Goal: Task Accomplishment & Management: Use online tool/utility

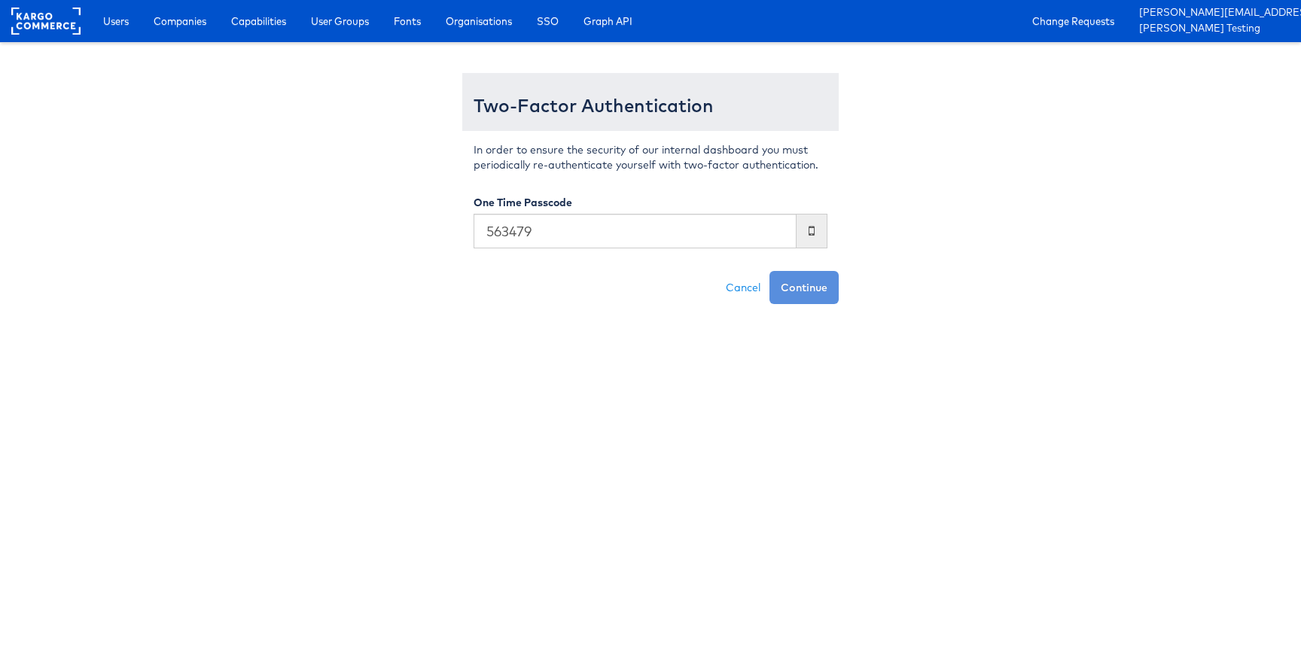
type input "563479"
click at [769, 271] on button "Continue" at bounding box center [803, 287] width 69 height 33
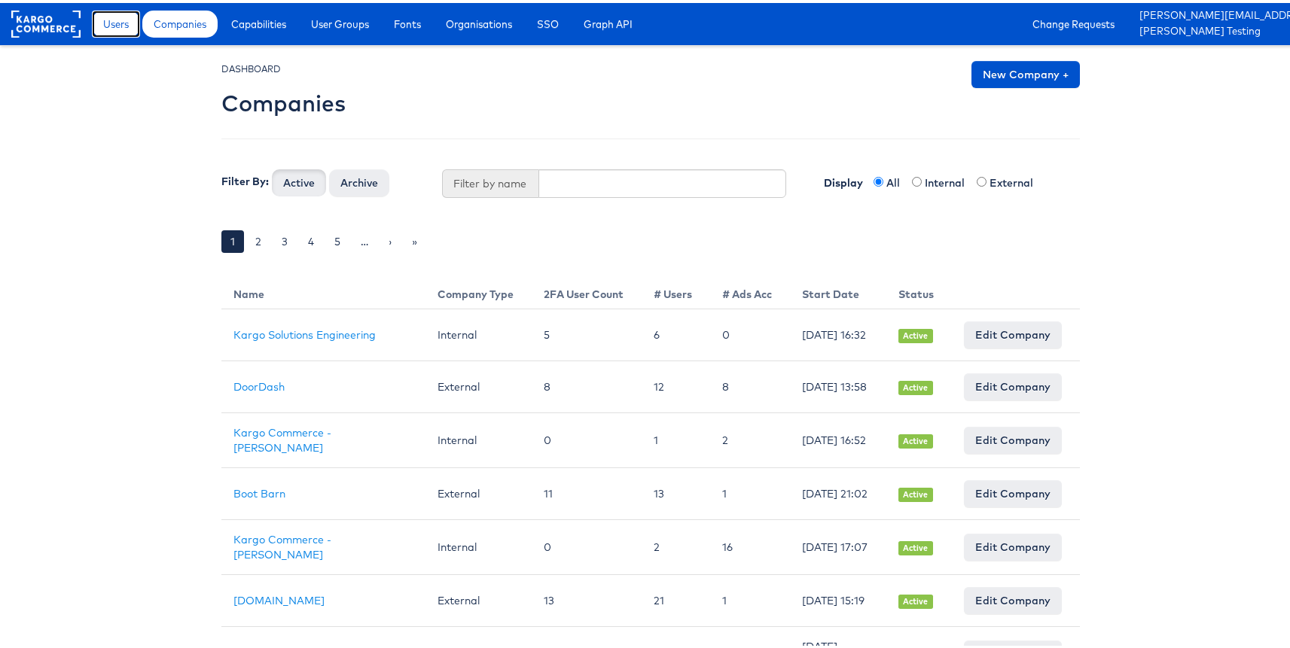
click at [135, 30] on link "Users" at bounding box center [116, 21] width 48 height 27
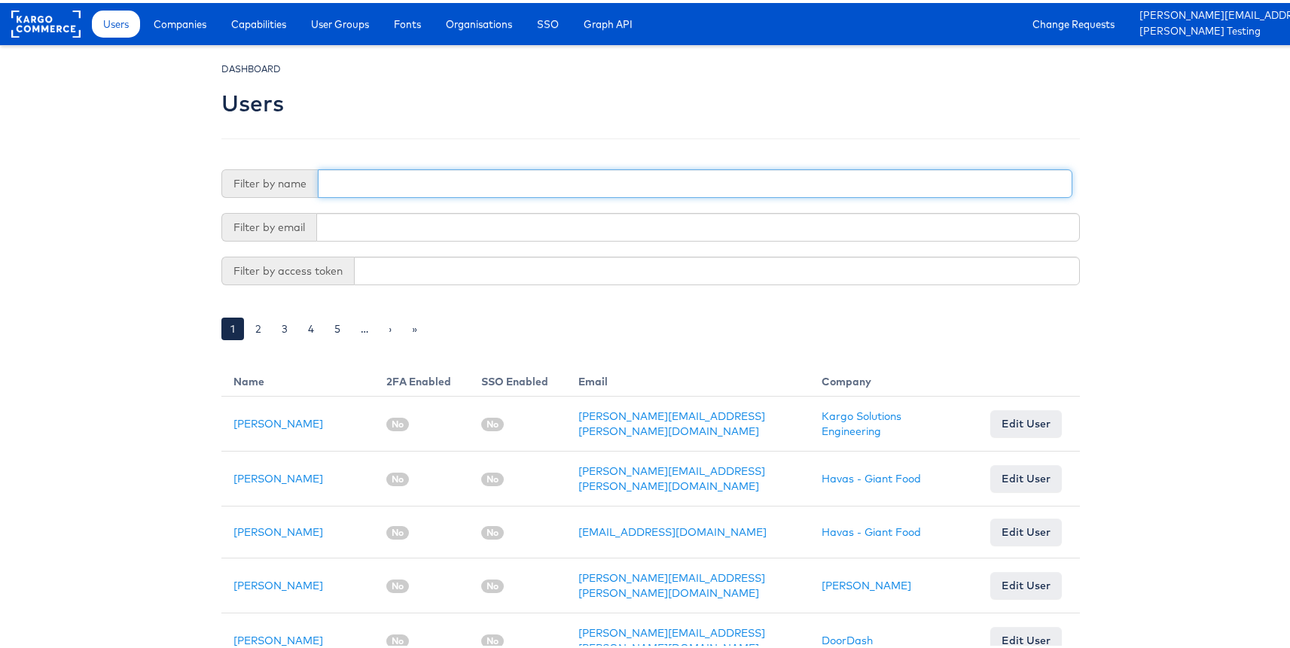
click at [440, 179] on input "text" at bounding box center [695, 180] width 754 height 29
type input "adte"
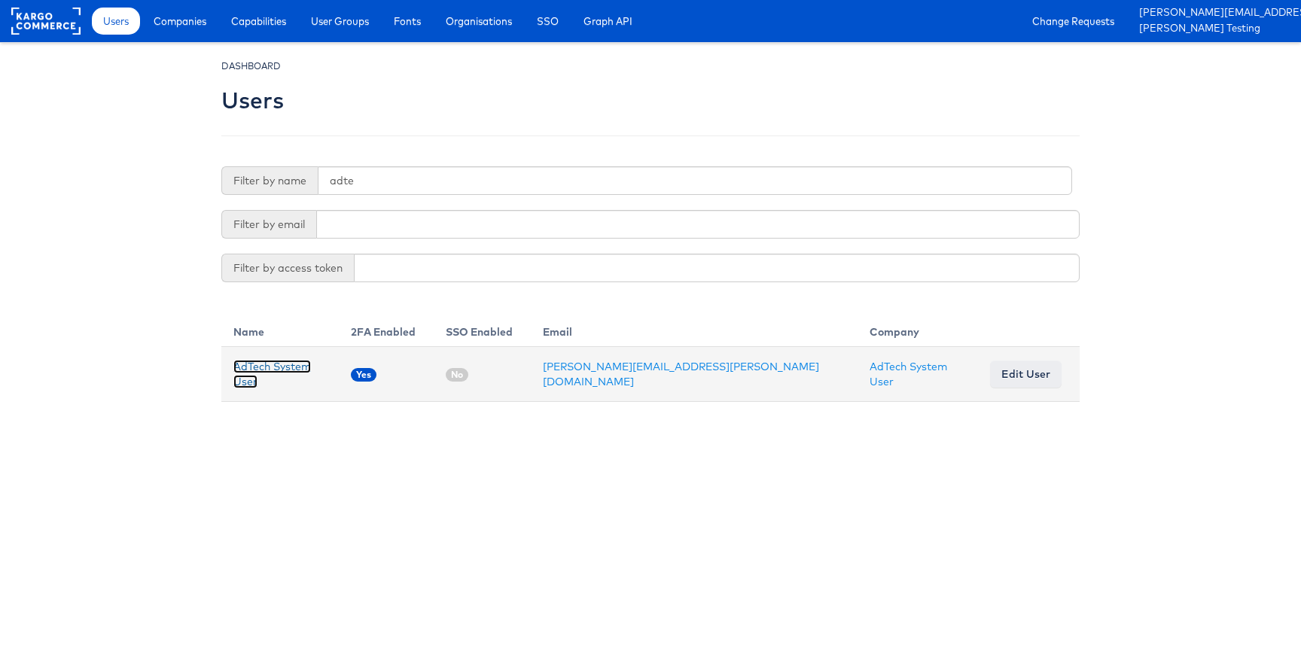
click at [267, 370] on link "AdTech System User" at bounding box center [272, 374] width 78 height 29
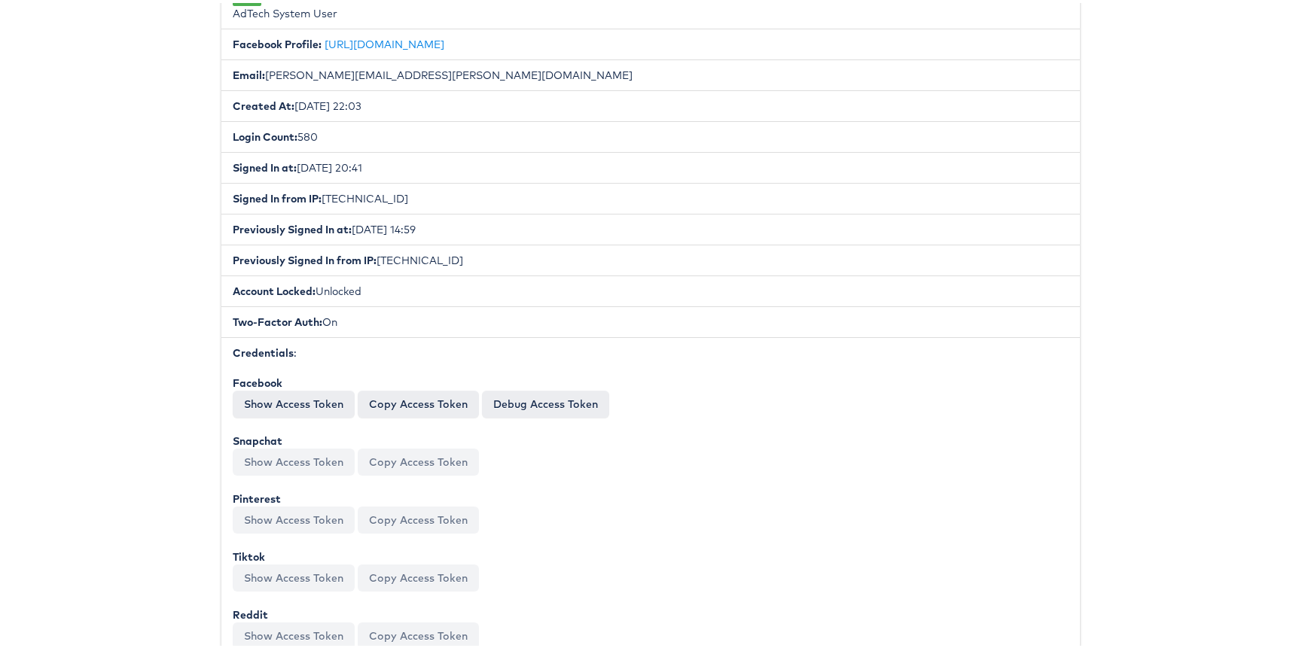
scroll to position [313, 0]
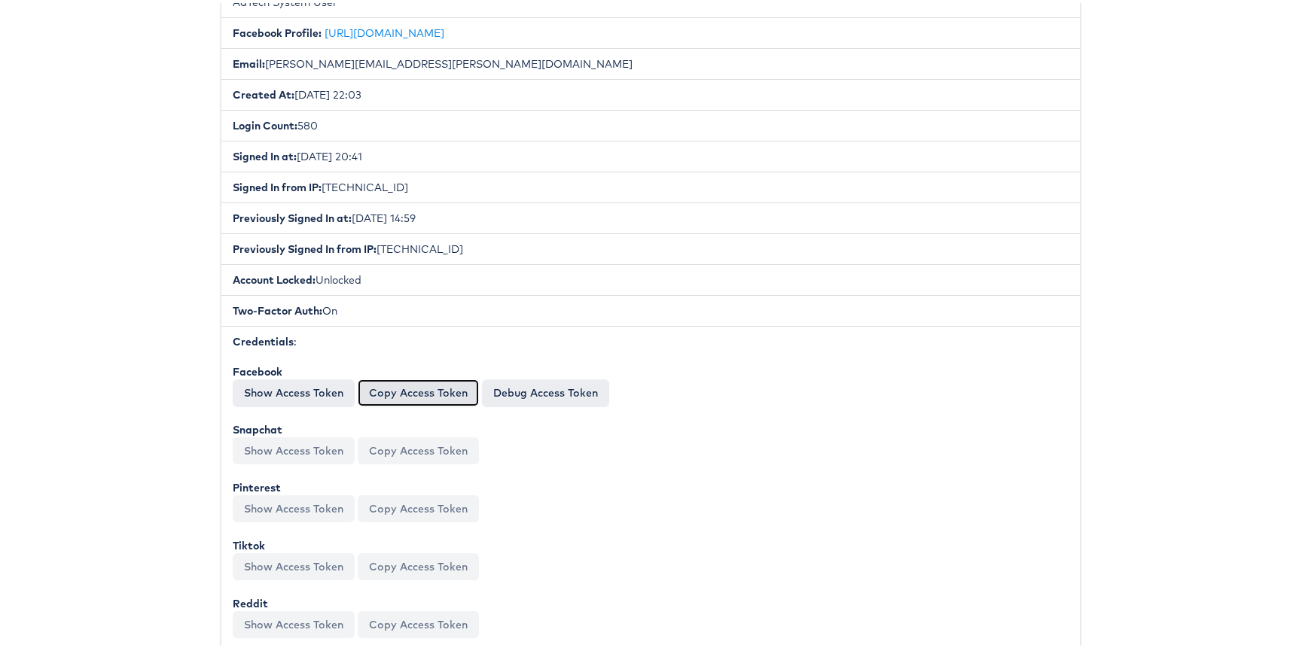
click at [440, 390] on button "Copy Access Token" at bounding box center [418, 389] width 121 height 27
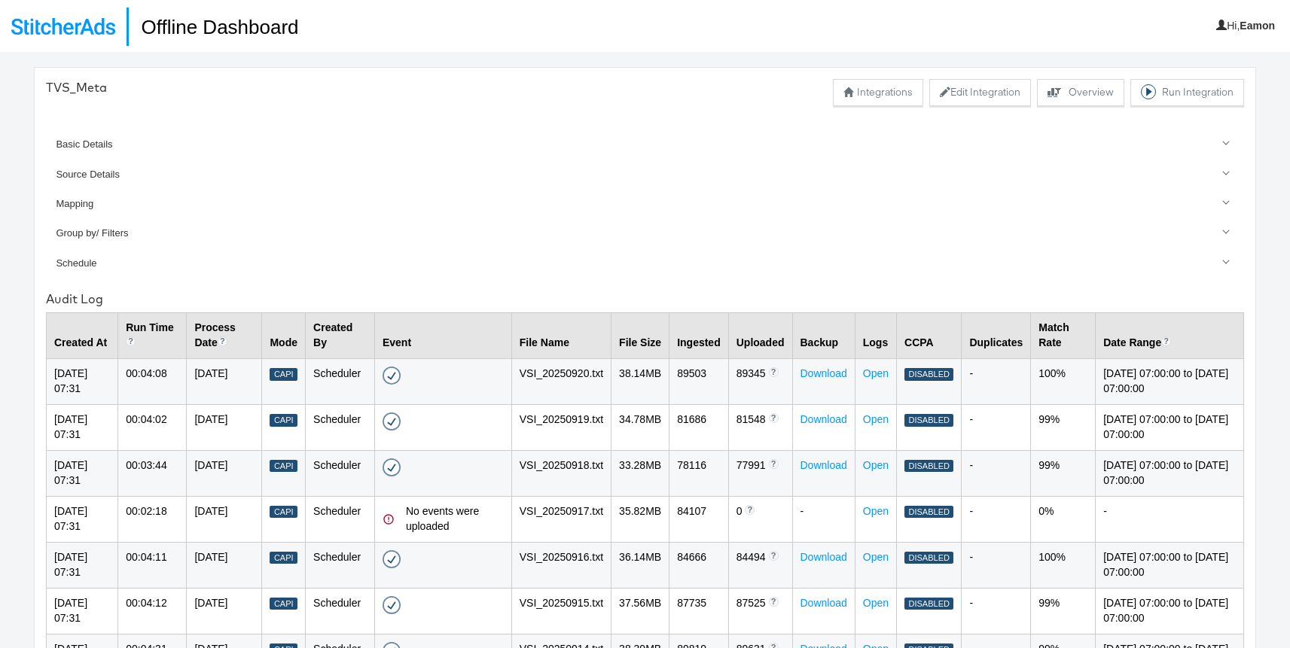
scroll to position [196, 0]
